Goal: Task Accomplishment & Management: Manage account settings

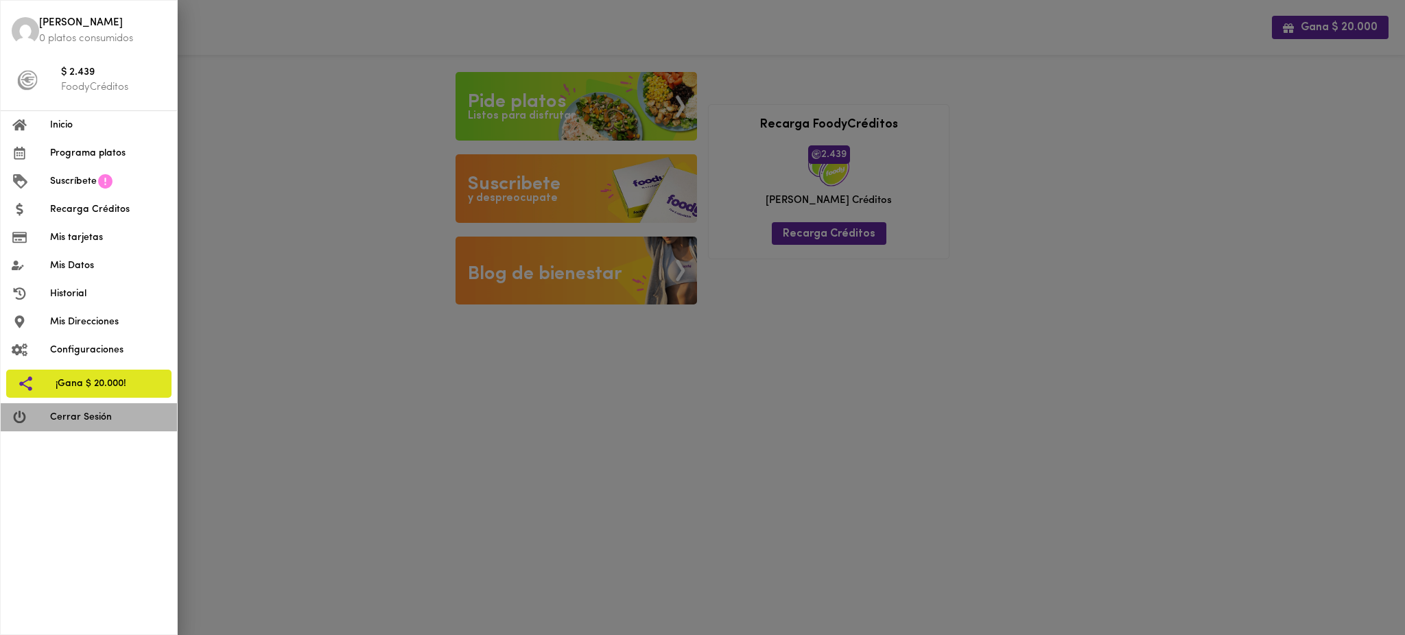
click at [104, 421] on span "Cerrar Sesión" at bounding box center [108, 417] width 116 height 14
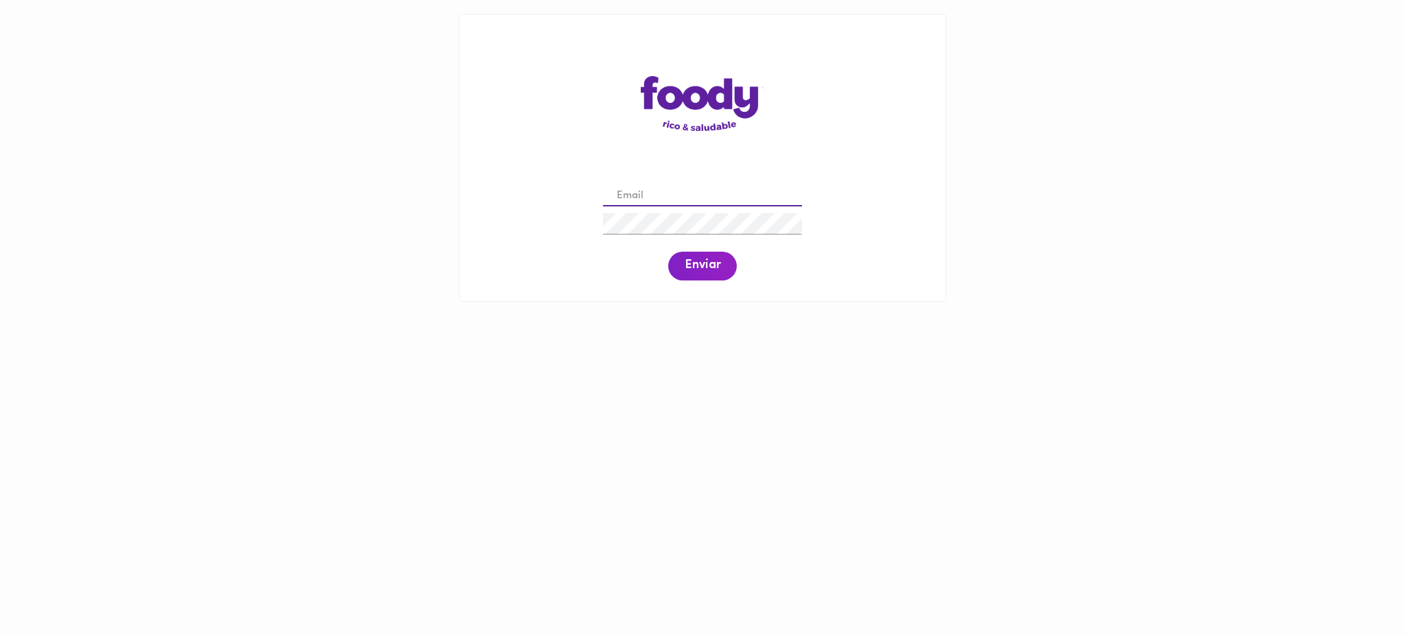
click at [704, 192] on input "email" at bounding box center [702, 196] width 199 height 21
paste input "[EMAIL_ADDRESS][PERSON_NAME][DOMAIN_NAME]"
type input "andresf.tarquino@gmail.com"
click at [692, 274] on span "Enviar" at bounding box center [703, 266] width 36 height 15
click at [695, 263] on span "Enviar" at bounding box center [703, 266] width 36 height 15
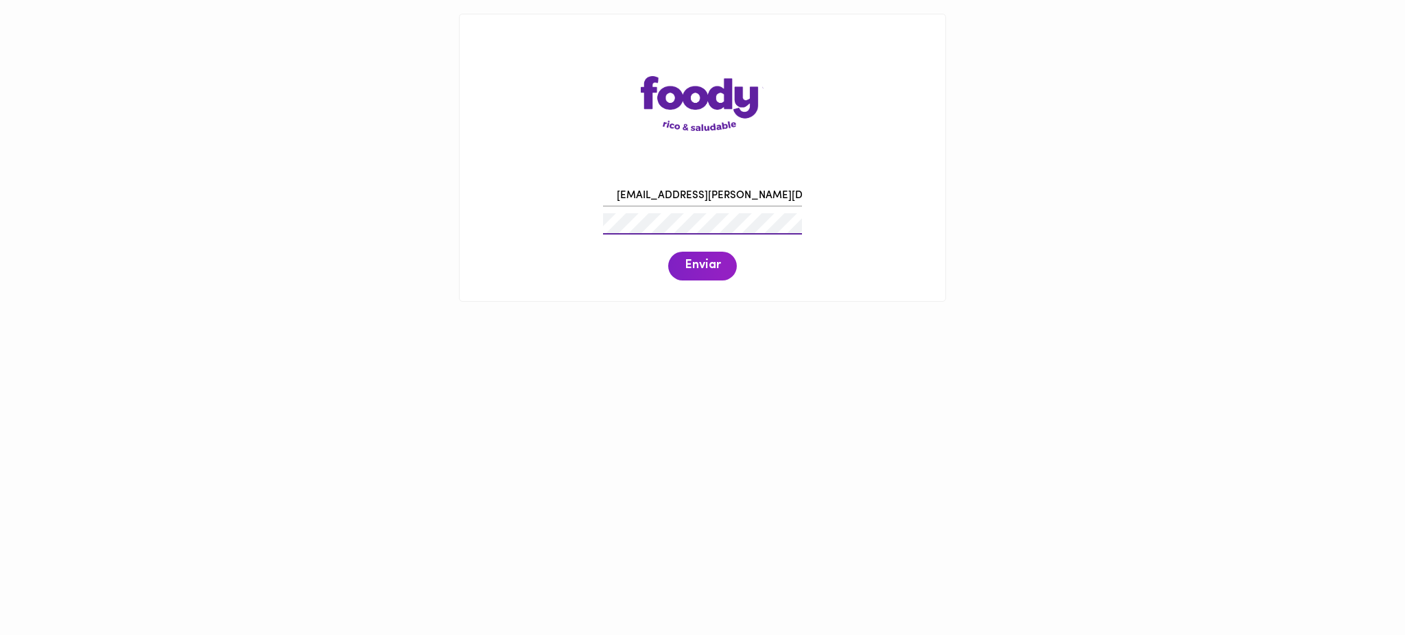
click at [576, 224] on div "andresf.tarquino@gmail.com Enviar" at bounding box center [702, 231] width 458 height 105
click at [704, 269] on span "Enviar" at bounding box center [703, 266] width 36 height 15
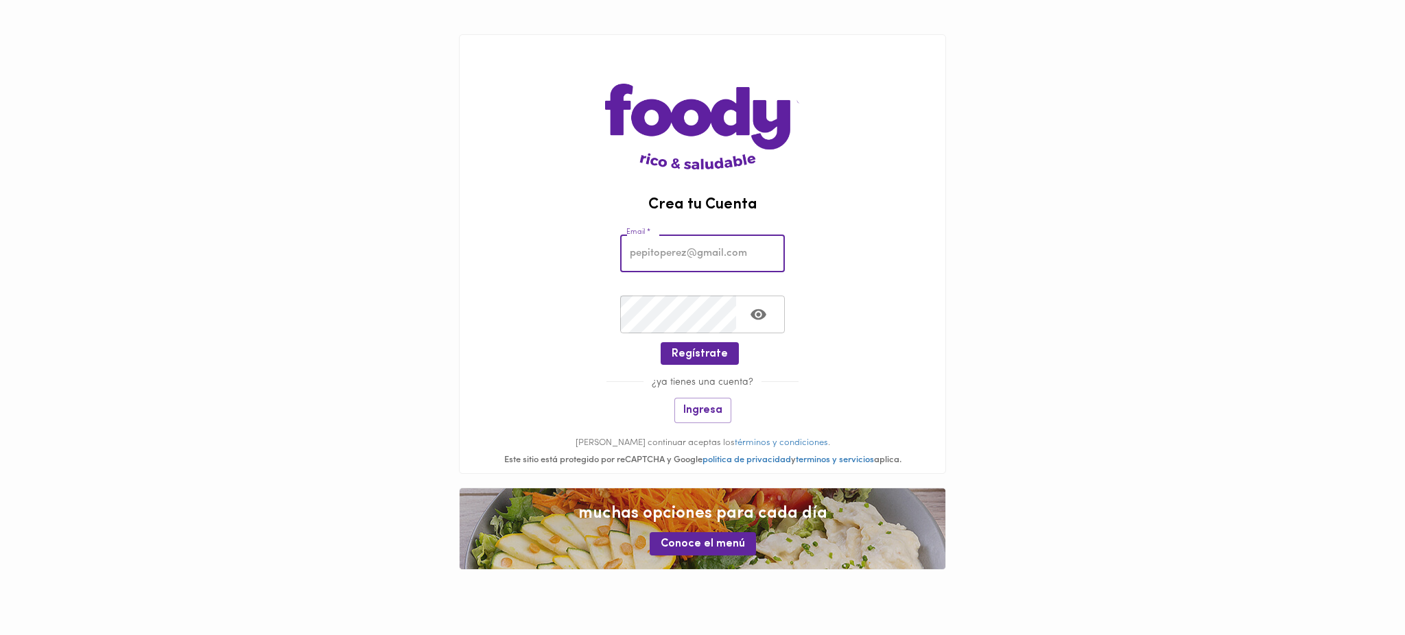
click at [733, 259] on input "email" at bounding box center [702, 254] width 165 height 38
paste input "andresf.tarquino@gmail.com"
type input "andresf.tarquino@gmail.com"
